Goal: Check status: Check status

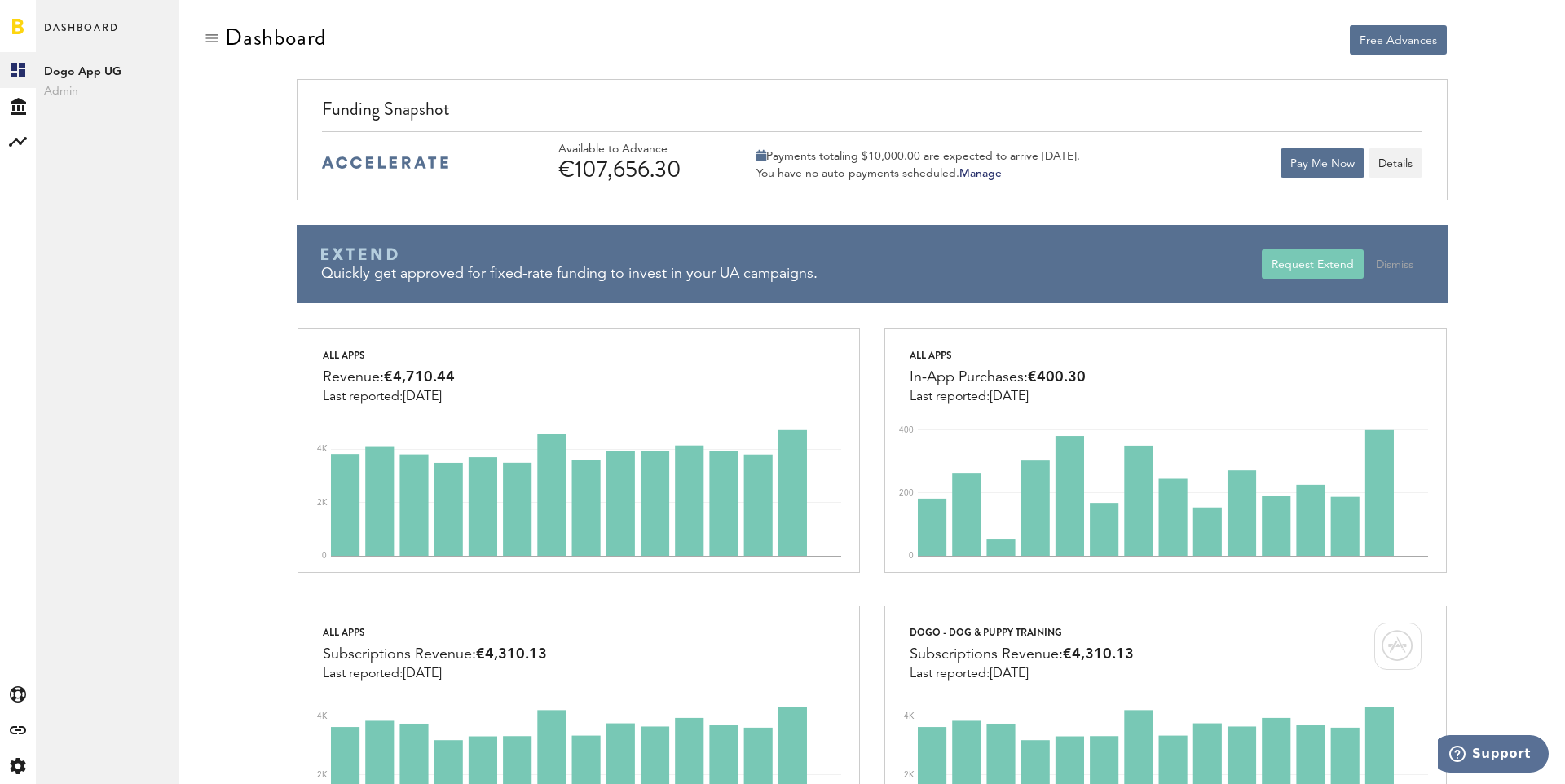
click at [437, 170] on div at bounding box center [385, 162] width 127 height 61
click at [82, 77] on span "Dogo App UG" at bounding box center [107, 71] width 127 height 19
click at [12, 132] on rect at bounding box center [17, 141] width 19 height 19
click at [79, 65] on link "Monetization" at bounding box center [107, 69] width 143 height 36
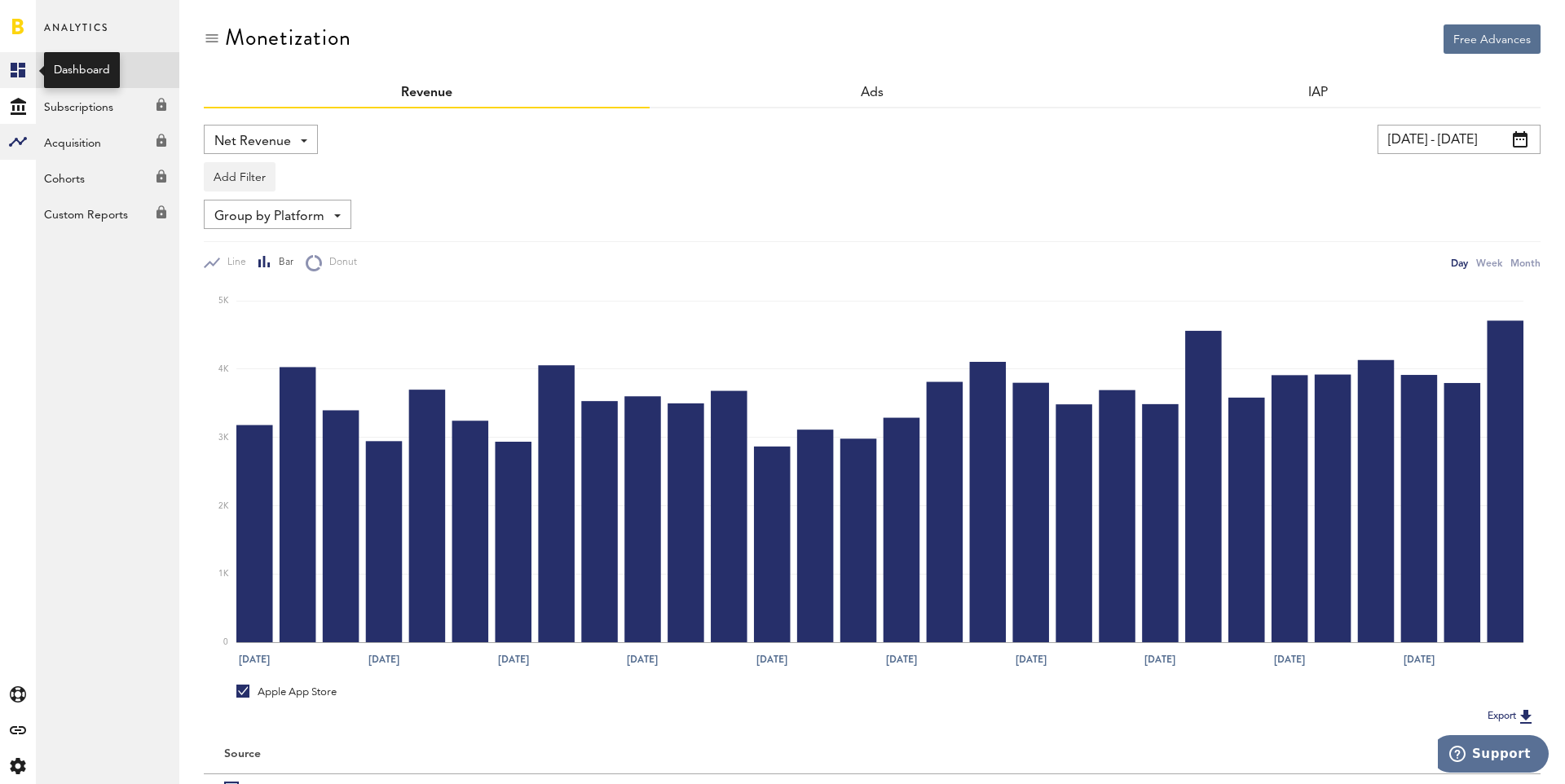
click at [3, 68] on link "Created with Sketch." at bounding box center [17, 69] width 36 height 36
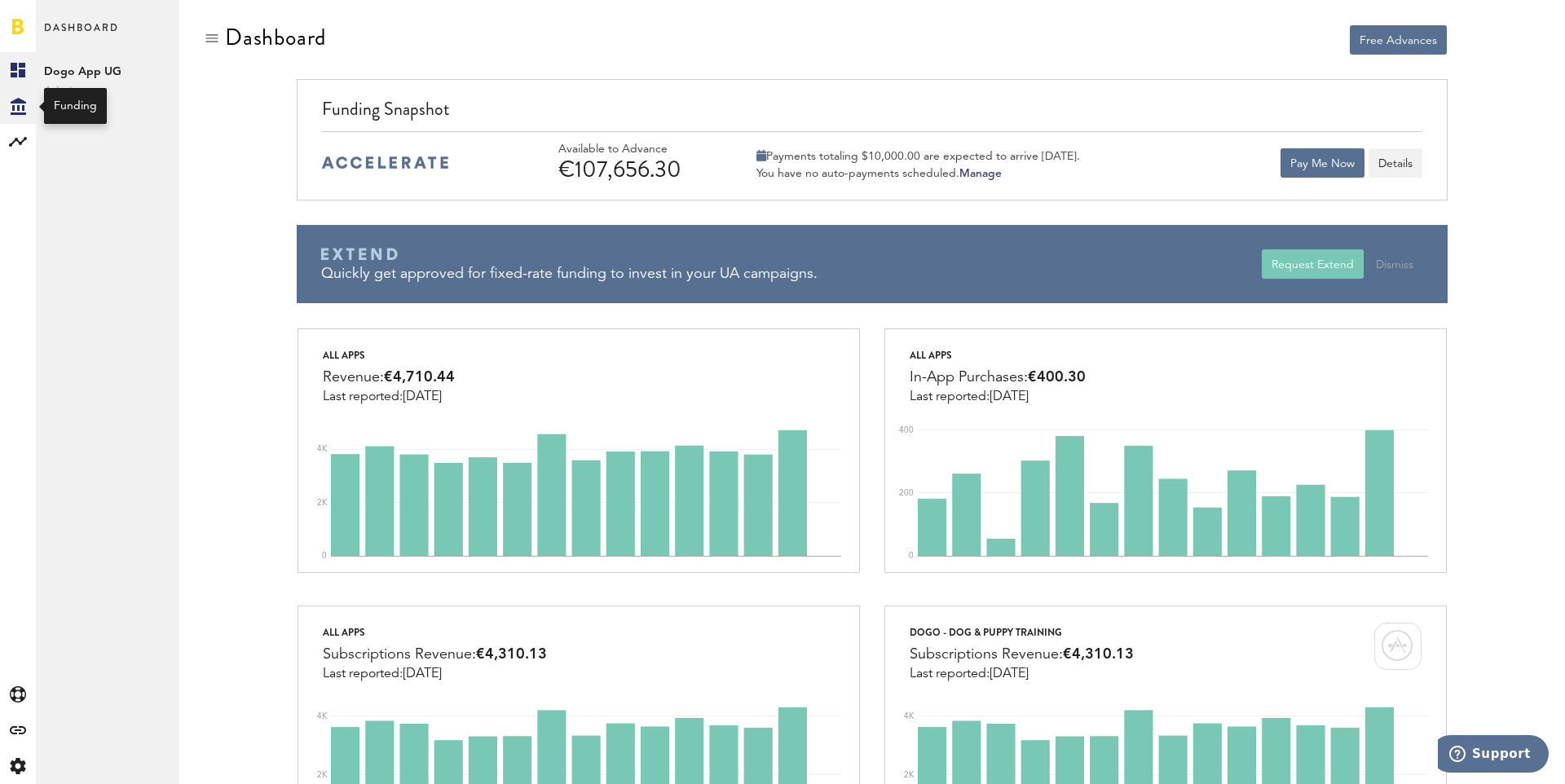
click at [23, 108] on icon at bounding box center [18, 106] width 16 height 17
click at [67, 83] on link "Overview" at bounding box center [107, 69] width 143 height 36
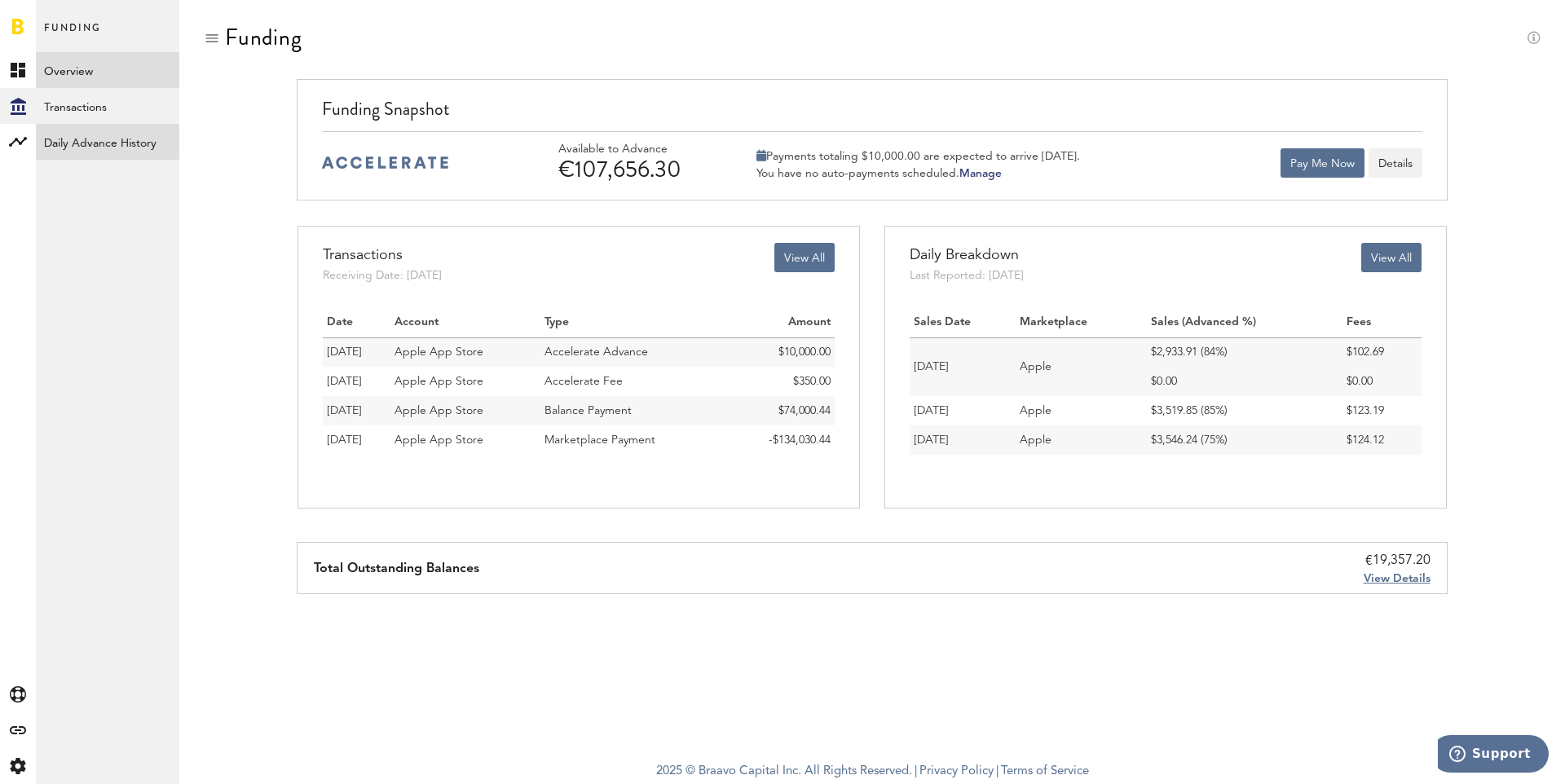
click at [121, 147] on link "Daily Advance History" at bounding box center [107, 141] width 143 height 36
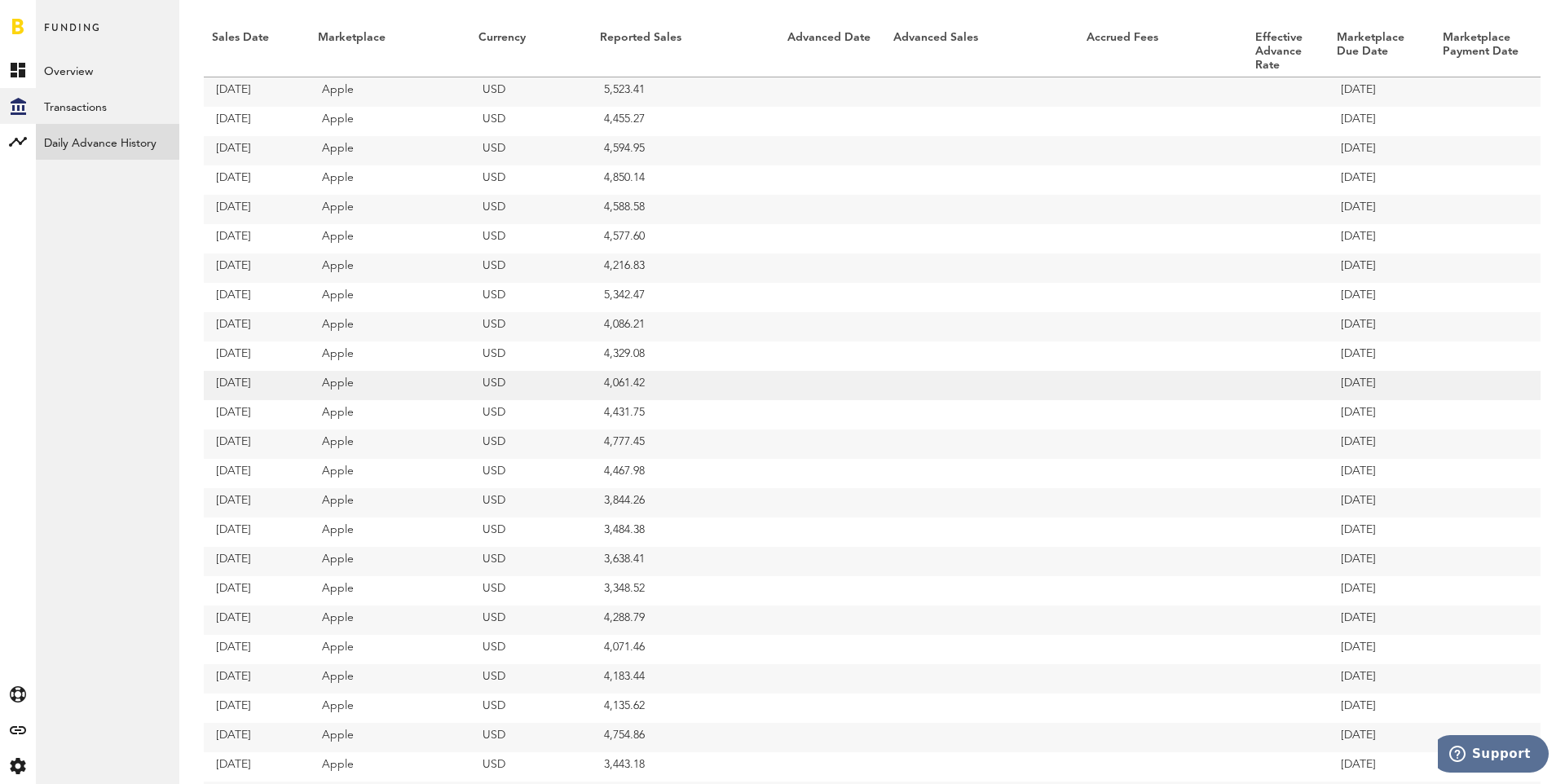
scroll to position [203, 0]
